Goal: Task Accomplishment & Management: Use online tool/utility

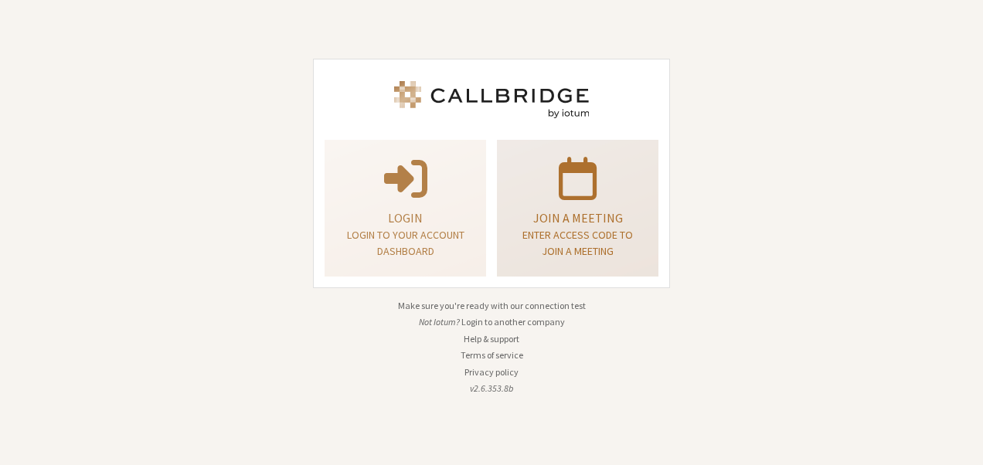
click at [519, 221] on p "Join a meeting" at bounding box center [577, 218] width 123 height 19
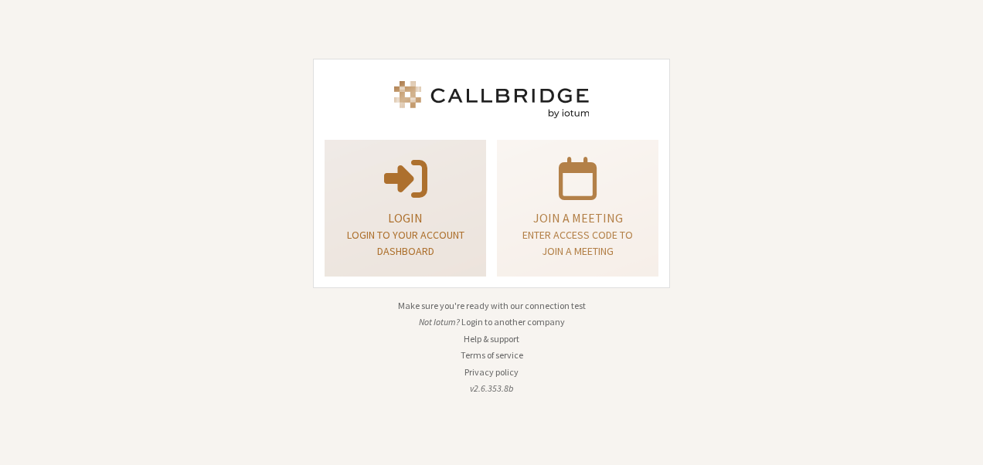
click at [421, 216] on p "Login" at bounding box center [405, 218] width 123 height 19
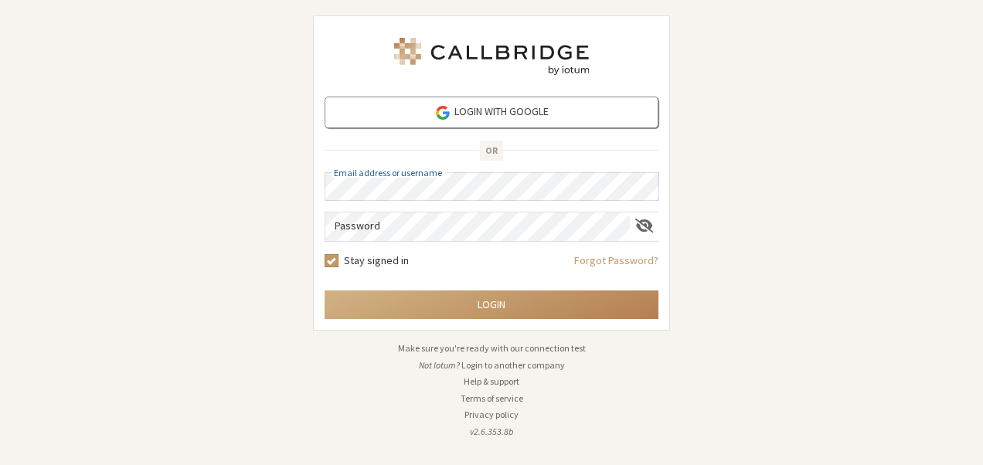
click at [324, 290] on button "Login" at bounding box center [491, 304] width 334 height 29
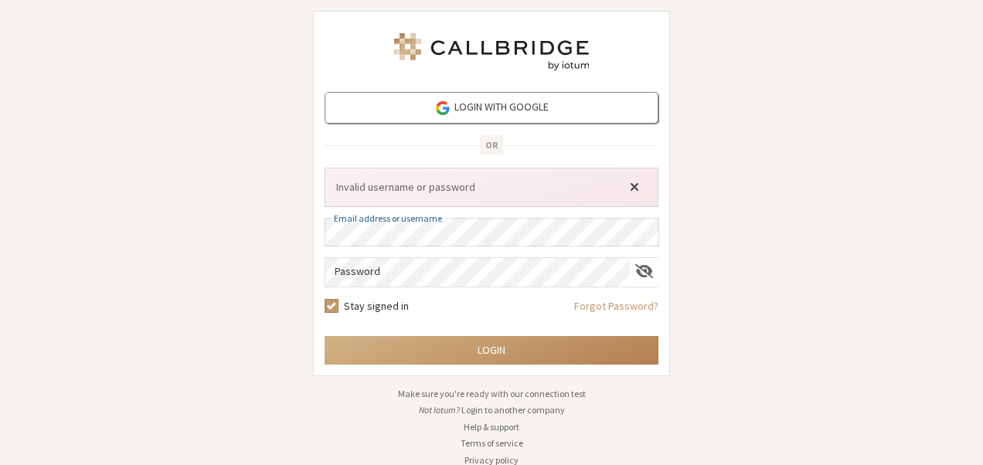
click at [633, 190] on span "Close alert" at bounding box center [634, 187] width 9 height 12
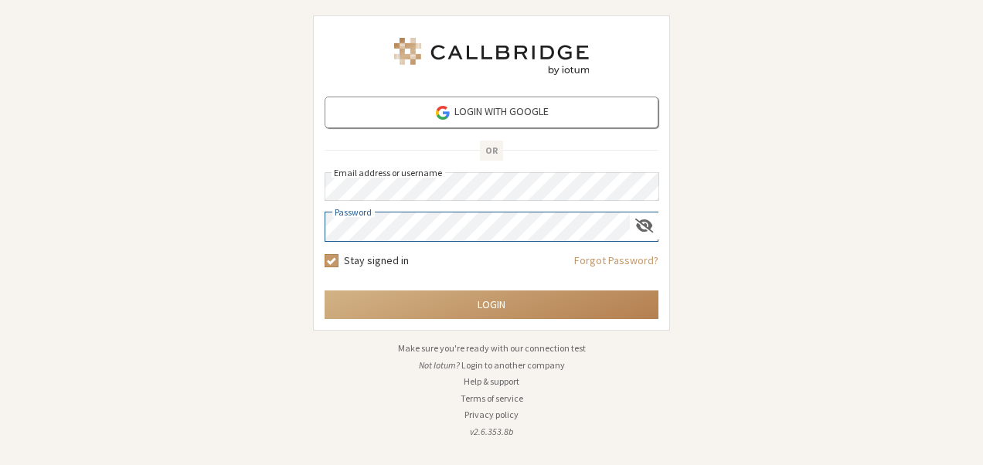
click at [324, 290] on button "Login" at bounding box center [491, 304] width 334 height 29
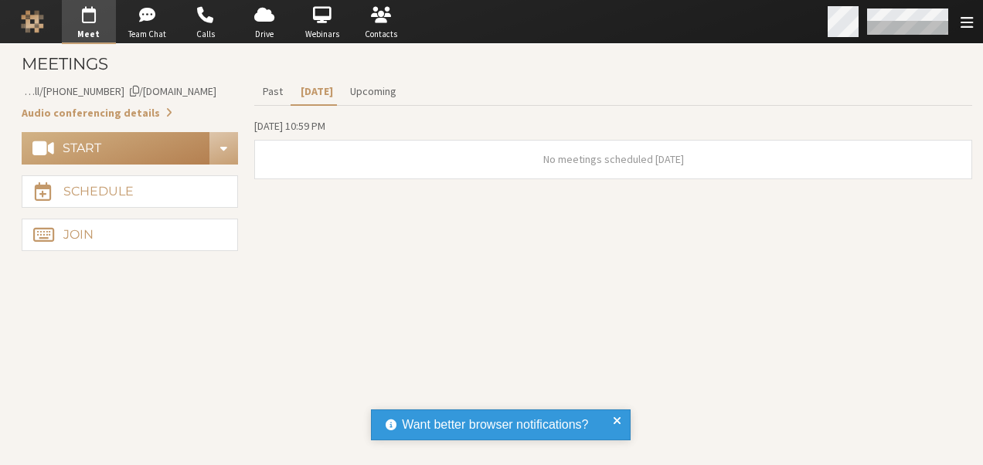
click at [973, 15] on div "Open menu" at bounding box center [967, 21] width 22 height 16
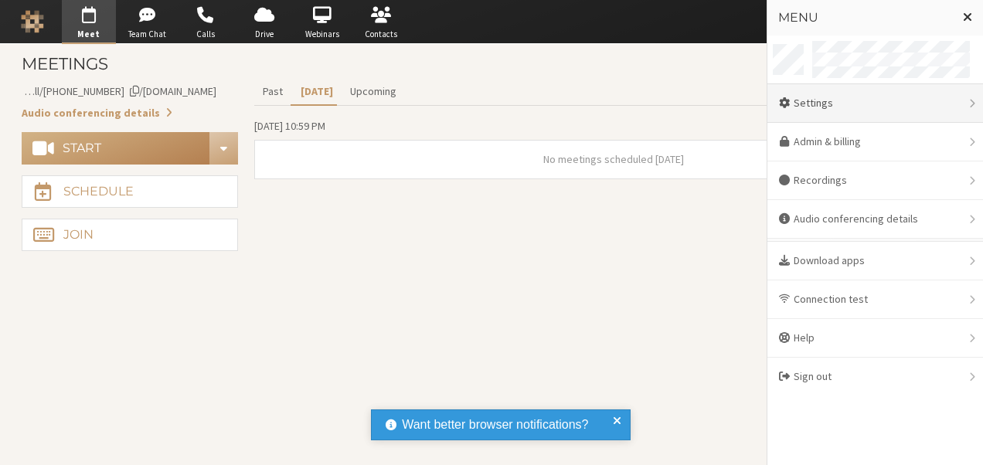
click at [817, 103] on div "Settings" at bounding box center [875, 103] width 216 height 39
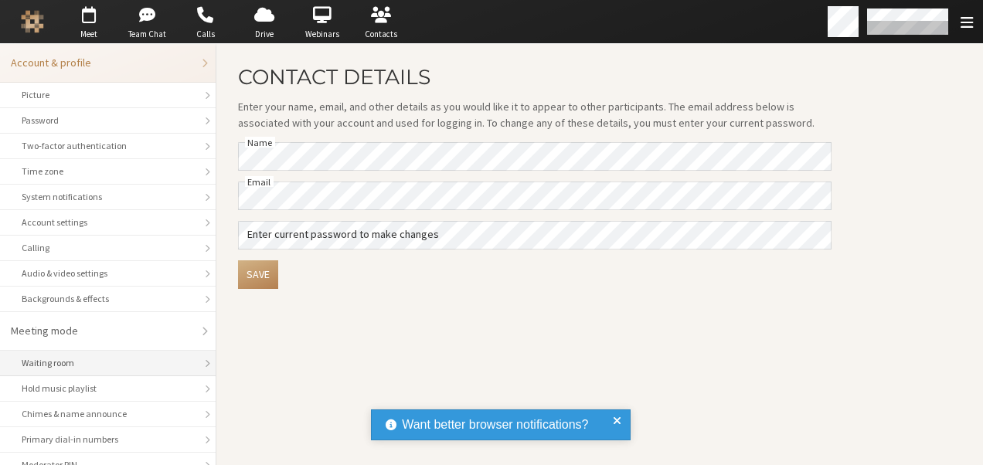
click at [113, 365] on div "Waiting room" at bounding box center [108, 363] width 172 height 14
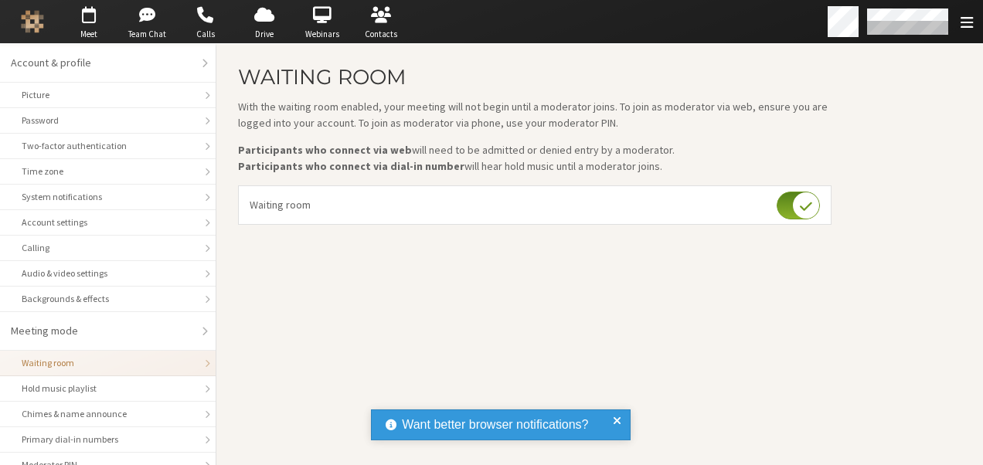
click at [782, 208] on input "checkbox" at bounding box center [797, 206] width 43 height 28
checkbox input "false"
click at [91, 19] on span "button" at bounding box center [89, 15] width 54 height 25
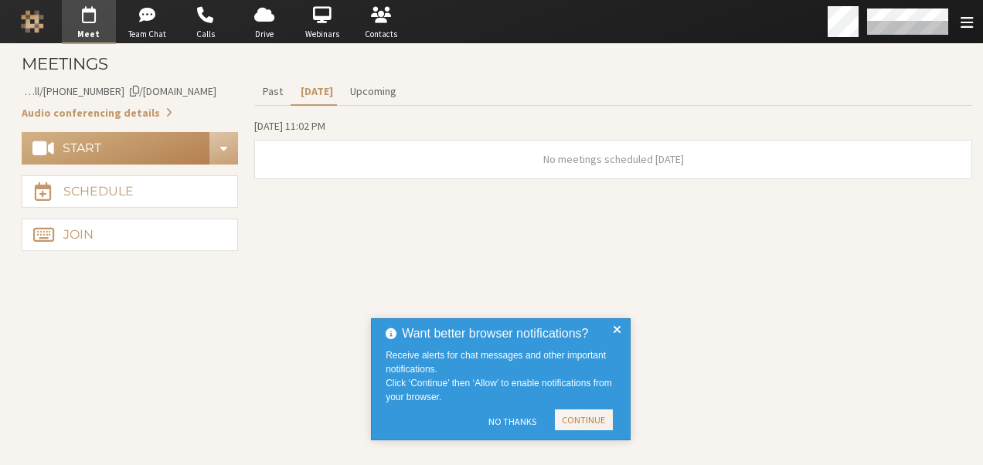
click at [615, 326] on span at bounding box center [617, 379] width 8 height 110
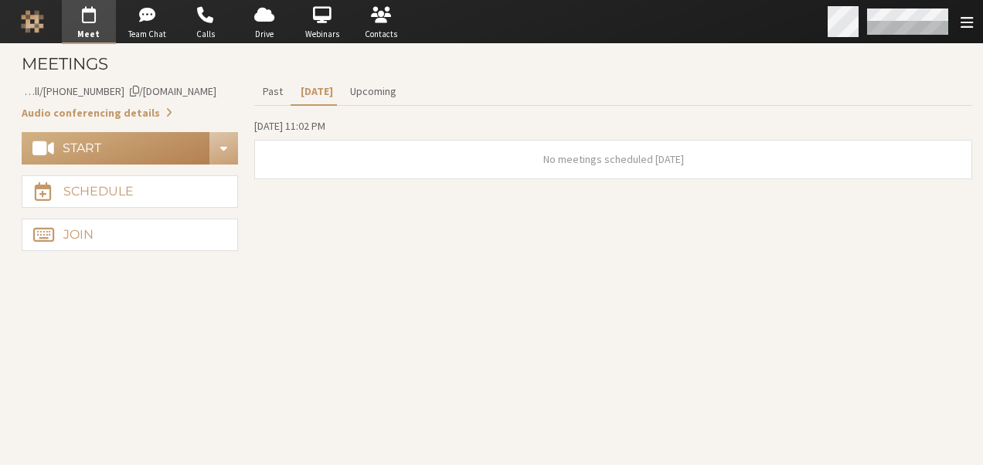
click at [967, 19] on span "Open menu" at bounding box center [966, 22] width 12 height 15
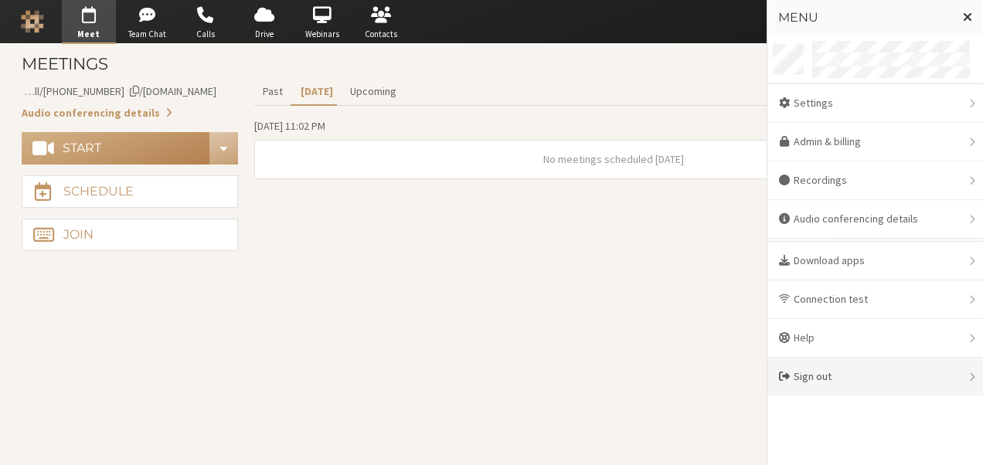
click at [814, 362] on div "Sign out" at bounding box center [875, 377] width 216 height 38
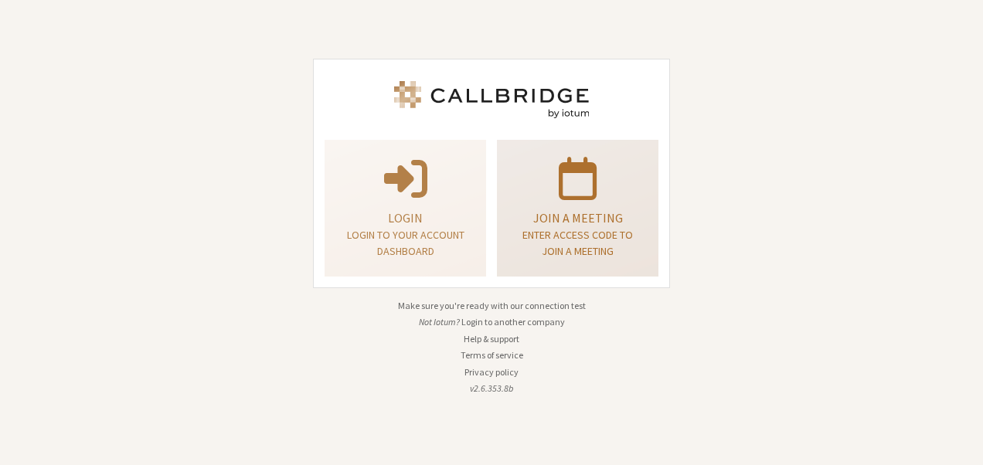
click at [565, 199] on span at bounding box center [577, 178] width 38 height 43
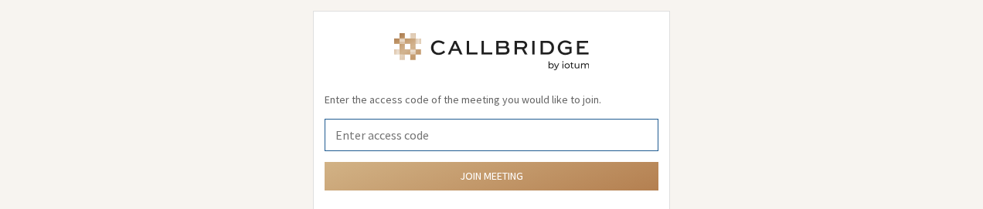
click at [429, 136] on input "tel" at bounding box center [491, 135] width 334 height 32
type input "9168685"
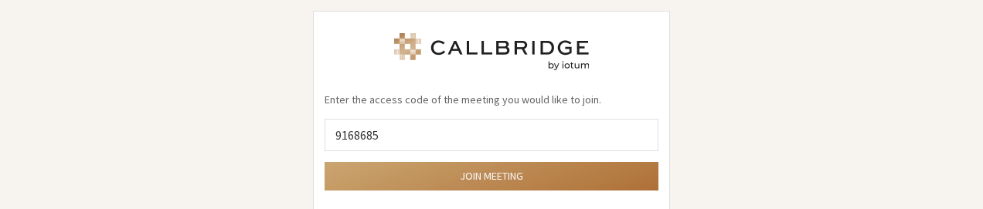
click at [493, 176] on button "Join meeting" at bounding box center [491, 176] width 334 height 29
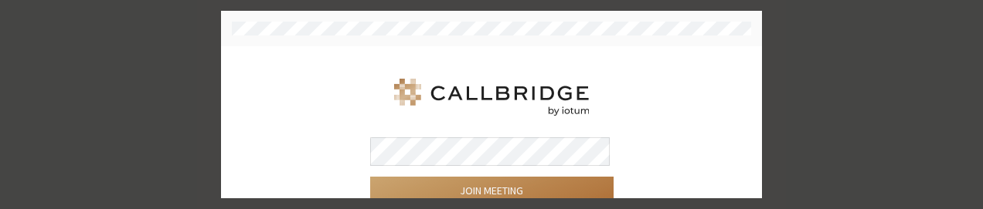
click at [507, 187] on button "Join meeting" at bounding box center [491, 191] width 243 height 29
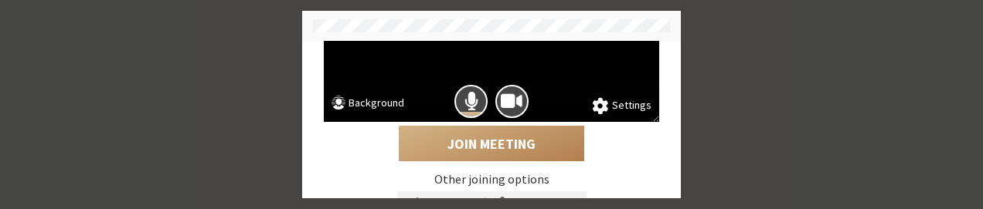
scroll to position [88, 0]
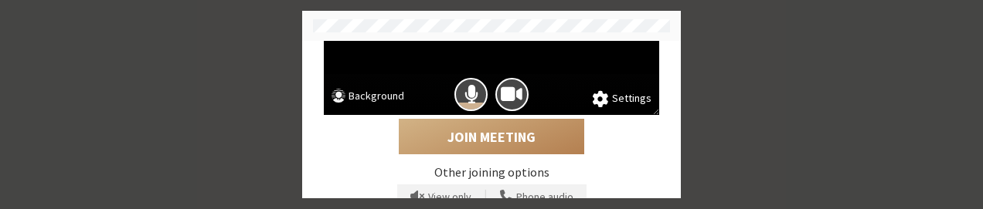
click at [384, 96] on button "Background" at bounding box center [367, 97] width 73 height 19
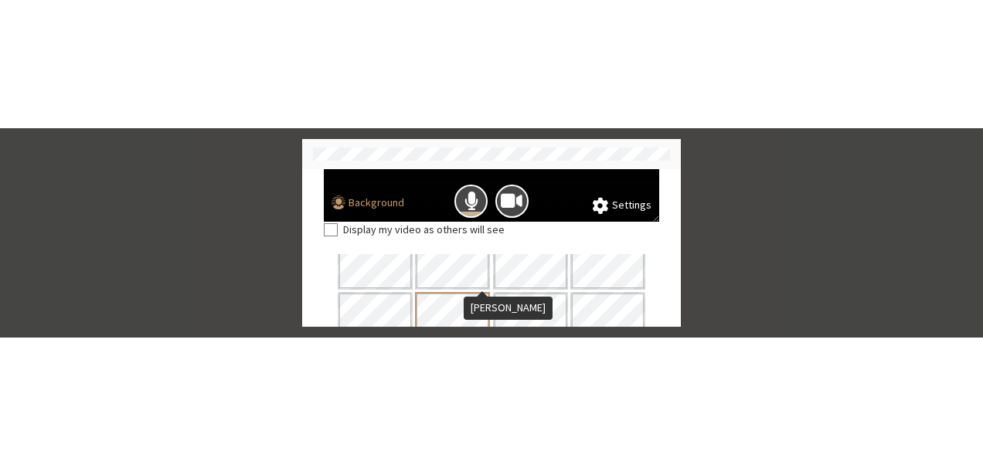
scroll to position [258, 0]
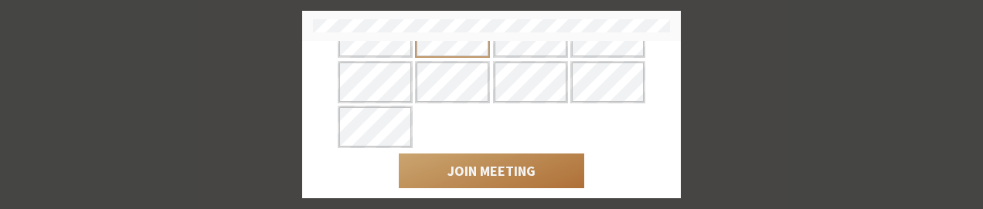
click at [503, 164] on button "Join Meeting" at bounding box center [491, 172] width 185 height 36
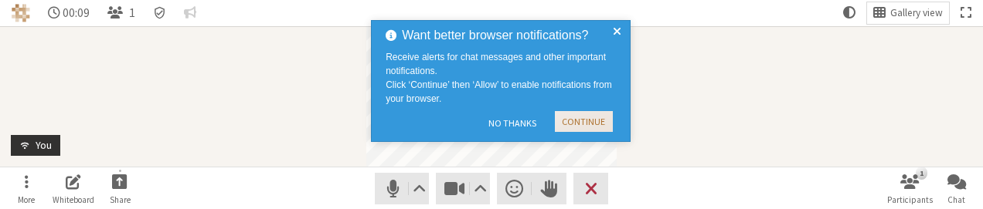
click at [603, 127] on button "Continue" at bounding box center [584, 121] width 58 height 21
